Goal: Navigation & Orientation: Find specific page/section

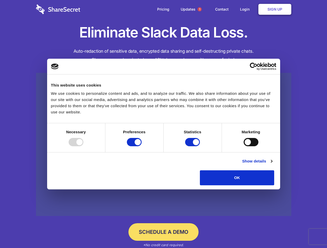
click at [83, 146] on div at bounding box center [76, 142] width 15 height 8
click at [141, 146] on input "Preferences" at bounding box center [134, 142] width 15 height 8
checkbox input "false"
click at [193, 146] on input "Statistics" at bounding box center [192, 142] width 15 height 8
checkbox input "false"
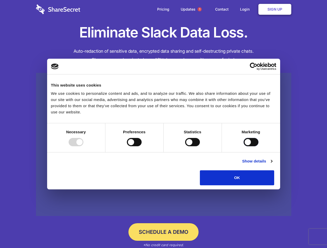
click at [243, 146] on input "Marketing" at bounding box center [250, 142] width 15 height 8
checkbox input "true"
click at [272, 164] on link "Show details" at bounding box center [257, 161] width 30 height 6
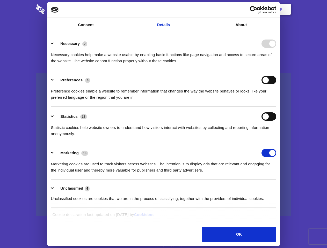
click at [278, 187] on ul "Necessary 7 Necessary cookies help make a website usable by enabling basic func…" at bounding box center [163, 121] width 230 height 174
click at [199, 9] on span "1" at bounding box center [199, 9] width 4 height 4
